Goal: Check status

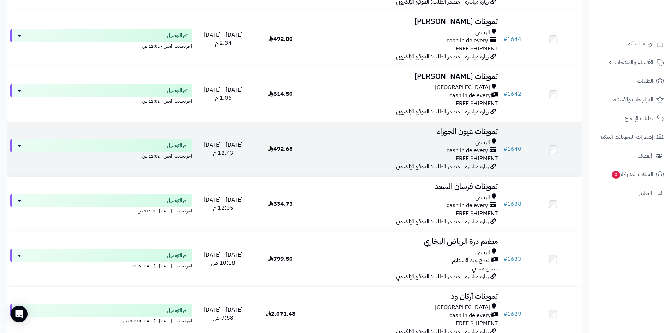
scroll to position [317, 0]
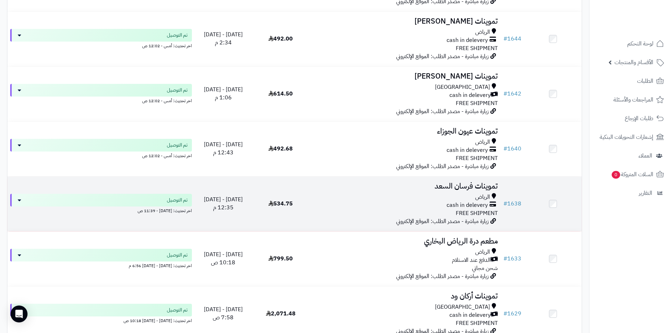
click at [335, 193] on div "الرياض" at bounding box center [404, 197] width 185 height 8
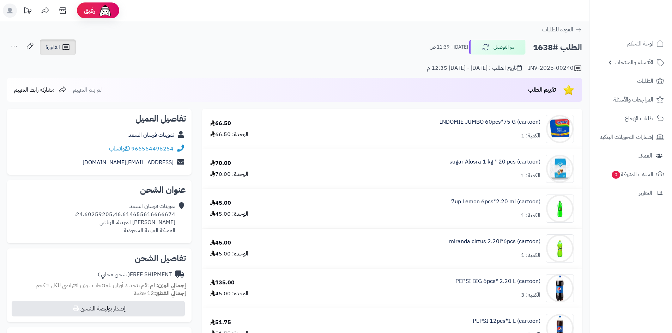
click at [61, 46] on link "الفاتورة" at bounding box center [58, 47] width 36 height 16
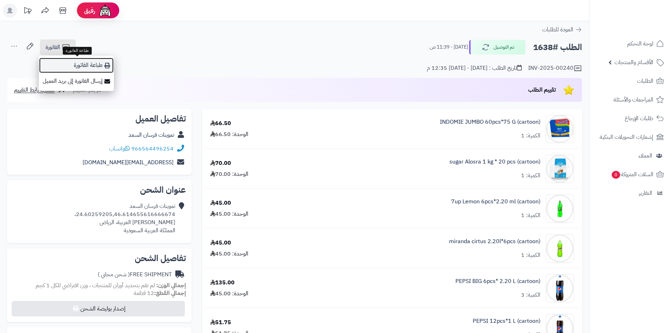
click at [68, 63] on link "طباعة الفاتورة" at bounding box center [76, 65] width 75 height 16
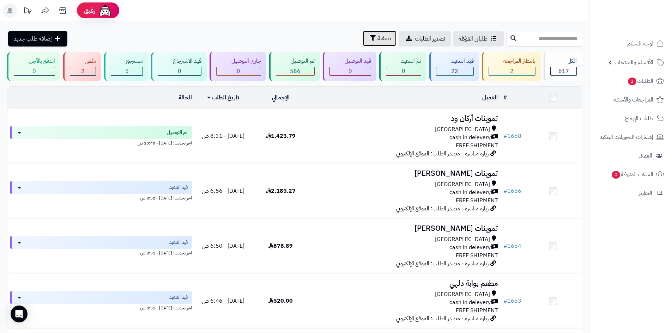
click at [377, 39] on span "تصفية" at bounding box center [383, 38] width 13 height 8
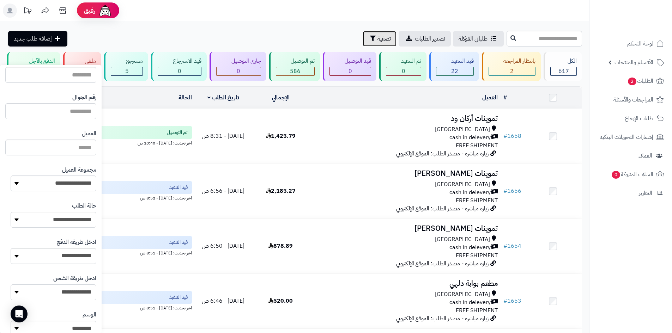
scroll to position [45, 0]
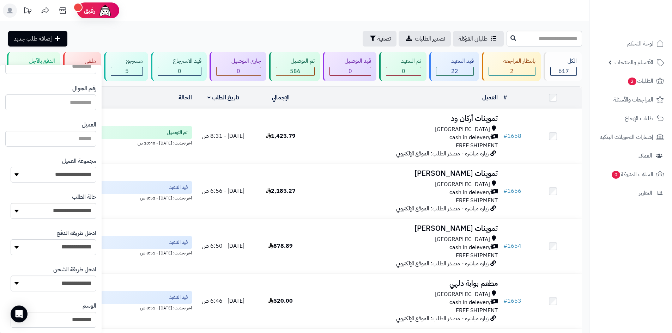
click at [41, 169] on select "**********" at bounding box center [54, 175] width 86 height 16
select select "*"
click at [11, 167] on select "**********" at bounding box center [54, 175] width 86 height 16
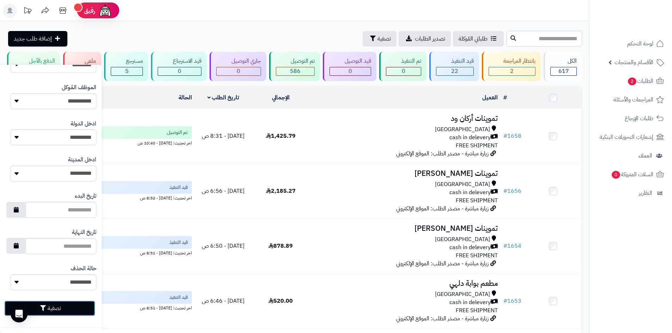
click at [30, 303] on button "تصفية" at bounding box center [49, 309] width 91 height 16
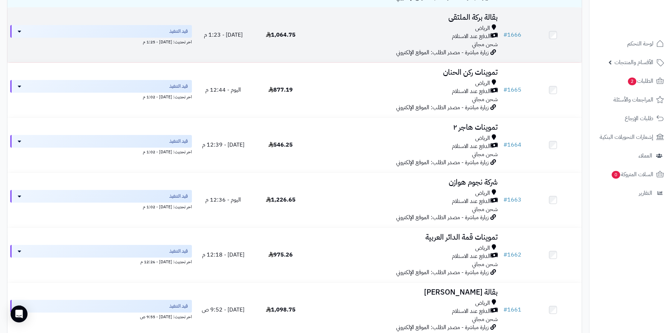
scroll to position [71, 0]
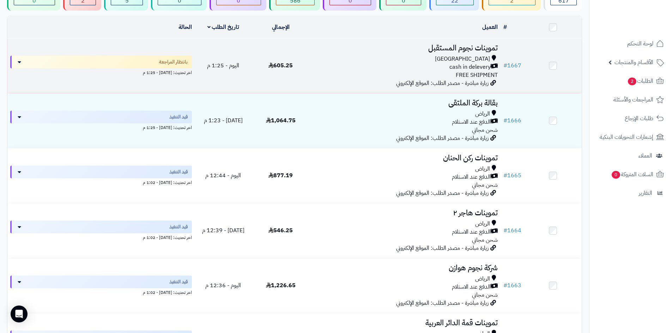
click at [387, 74] on div "Riyadh cash in delevery FREE SHIPMENT" at bounding box center [404, 67] width 185 height 24
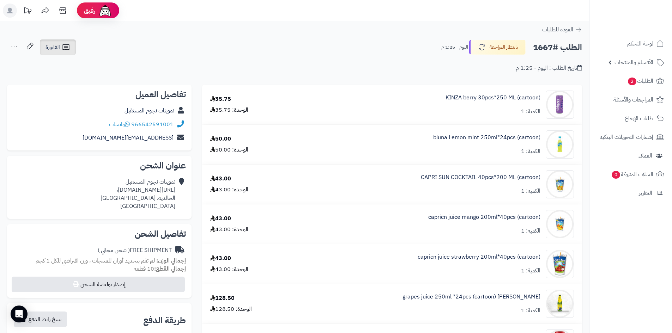
click at [47, 46] on span "الفاتورة" at bounding box center [52, 47] width 14 height 8
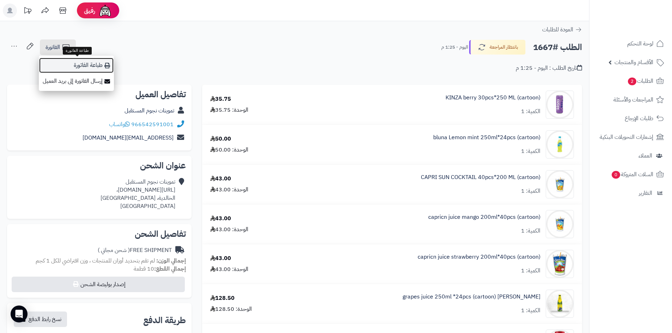
click at [54, 62] on link "طباعة الفاتورة" at bounding box center [76, 65] width 75 height 16
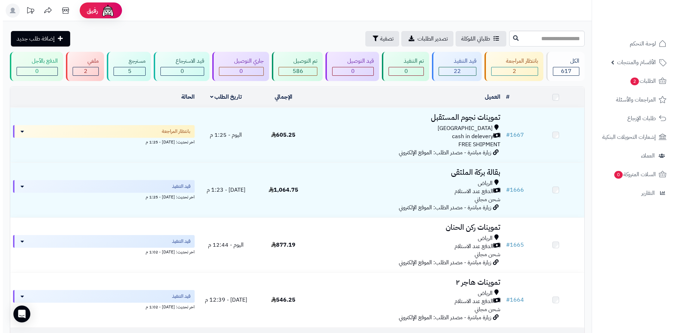
scroll to position [71, 0]
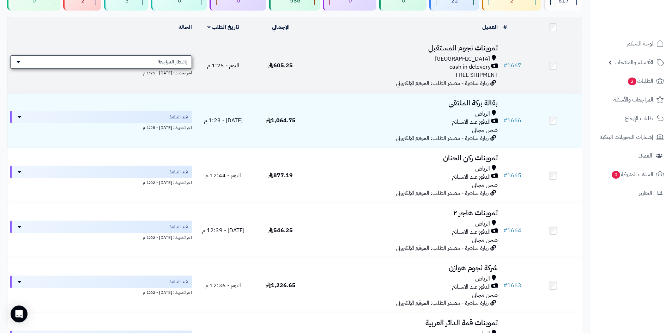
click at [185, 63] on span "بانتظار المراجعة" at bounding box center [173, 62] width 30 height 7
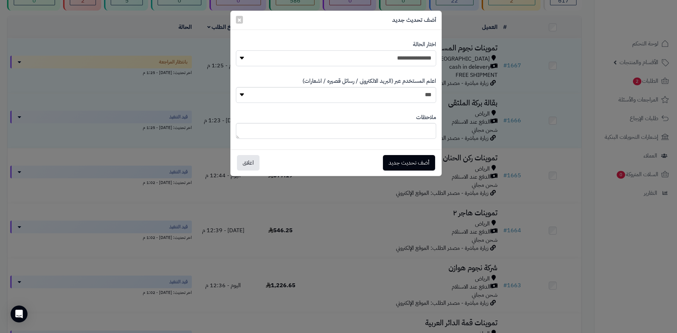
click at [283, 62] on select "**********" at bounding box center [336, 58] width 200 height 16
select select "*"
click at [236, 50] on select "**********" at bounding box center [336, 58] width 200 height 16
click at [391, 167] on button "أضف تحديث جديد" at bounding box center [409, 163] width 52 height 16
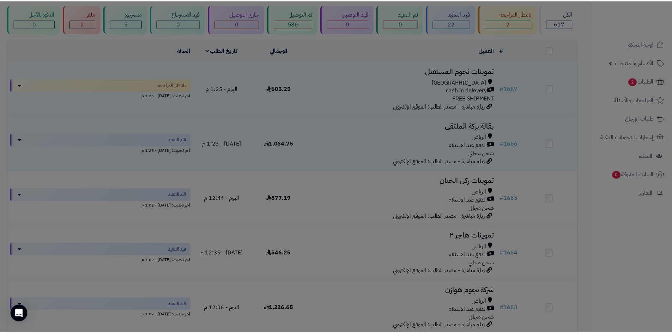
scroll to position [93, 0]
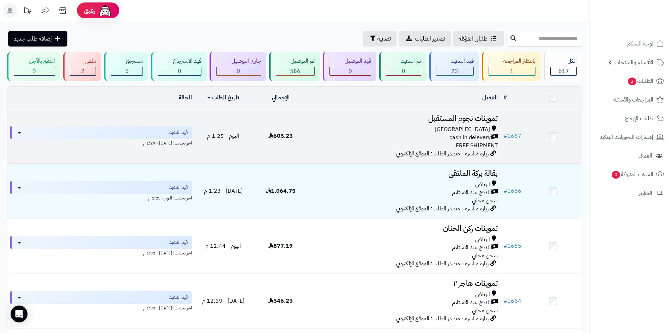
click at [422, 145] on div "Riyadh cash in delevery FREE SHIPMENT" at bounding box center [404, 137] width 185 height 24
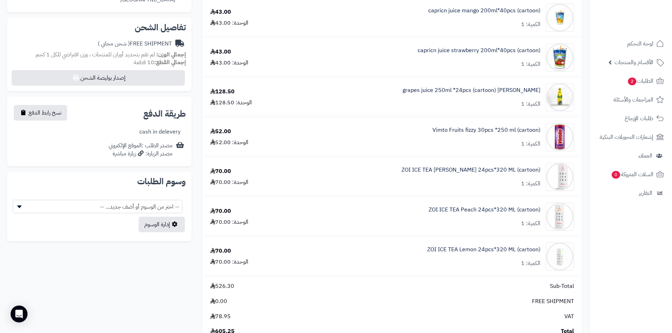
scroll to position [247, 0]
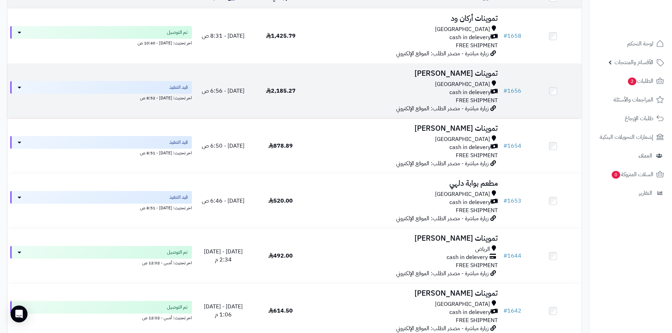
scroll to position [35, 0]
